Goal: Find specific page/section: Find specific page/section

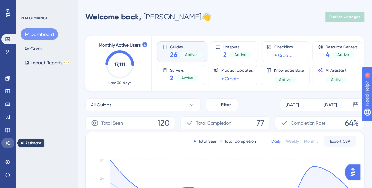
click at [6, 143] on icon at bounding box center [7, 142] width 5 height 5
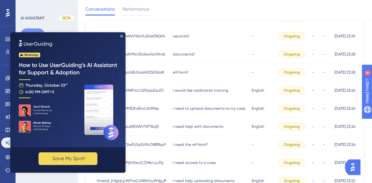
scroll to position [226, 0]
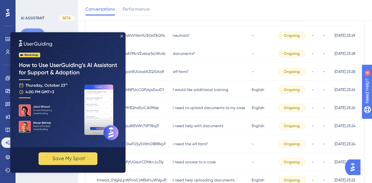
click at [123, 37] on icon "Close Preview" at bounding box center [121, 36] width 3 height 3
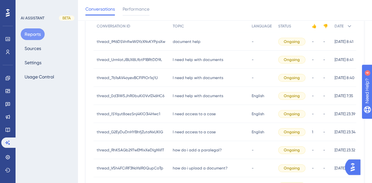
scroll to position [0, 4]
